Goal: Communication & Community: Share content

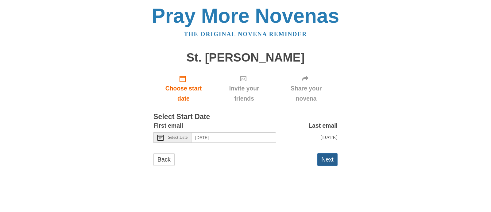
click at [328, 166] on button "Next" at bounding box center [328, 159] width 20 height 13
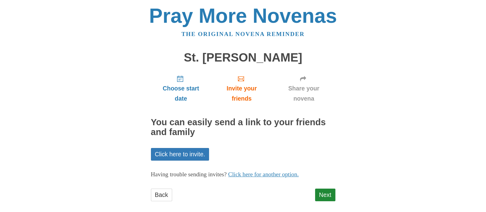
scroll to position [6, 0]
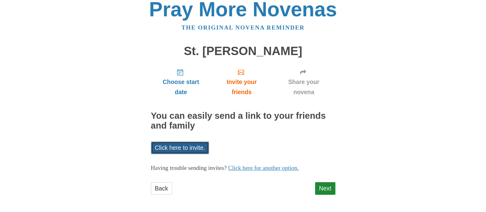
click at [193, 148] on link "Click here to invite." at bounding box center [180, 147] width 58 height 13
click at [391, 79] on div "Pray More Novenas The original novena reminder St. [PERSON_NAME] Choose start d…" at bounding box center [242, 103] width 359 height 219
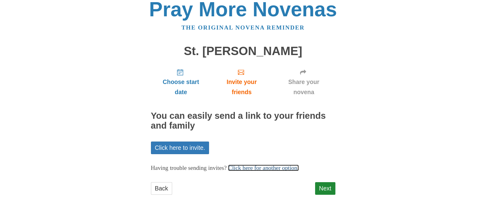
click at [299, 165] on link "Click here for another option." at bounding box center [263, 167] width 71 height 6
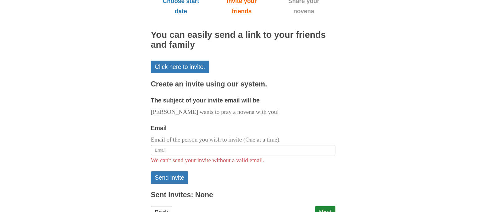
scroll to position [104, 0]
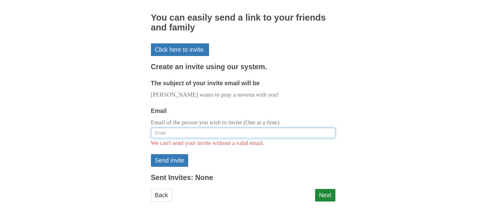
click at [184, 131] on input "Email" at bounding box center [243, 132] width 184 height 10
type input "[EMAIL_ADDRESS][DOMAIN_NAME]"
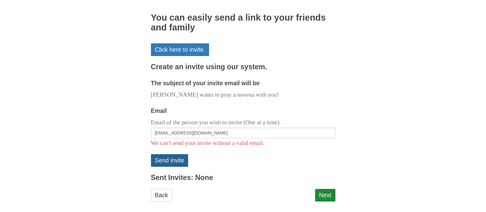
click at [172, 159] on button "Send invite" at bounding box center [169, 160] width 37 height 13
